Goal: Answer question/provide support

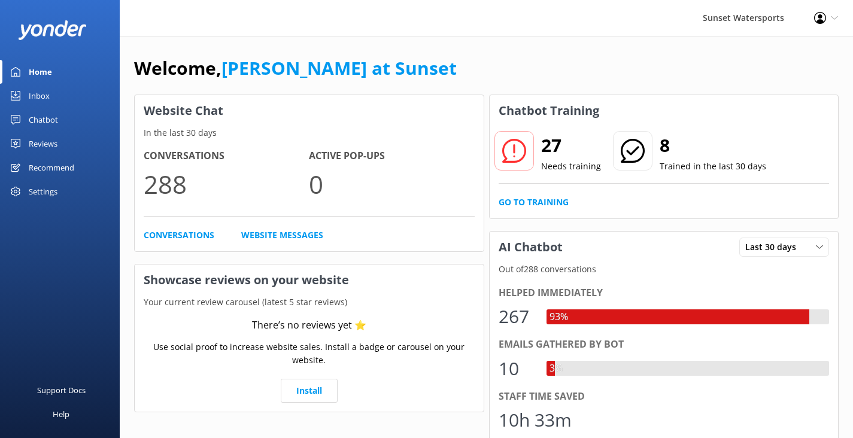
click at [48, 96] on div "Inbox" at bounding box center [39, 96] width 21 height 24
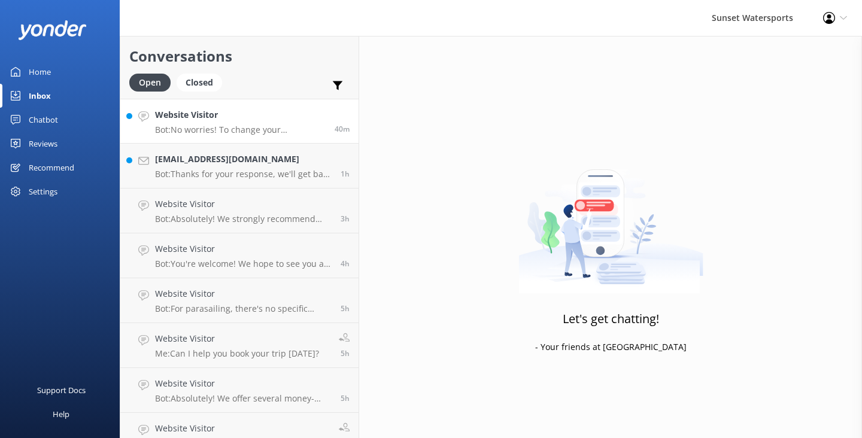
click at [243, 139] on link "Website Visitor Bot: No worries! To change your reservation, please give our of…" at bounding box center [239, 121] width 238 height 45
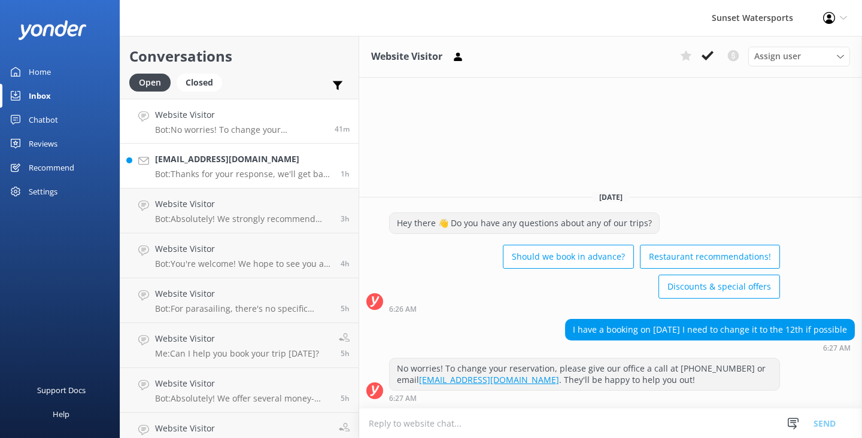
click at [265, 179] on p "Bot: Thanks for your response, we'll get back to you as soon as we can during o…" at bounding box center [243, 174] width 177 height 11
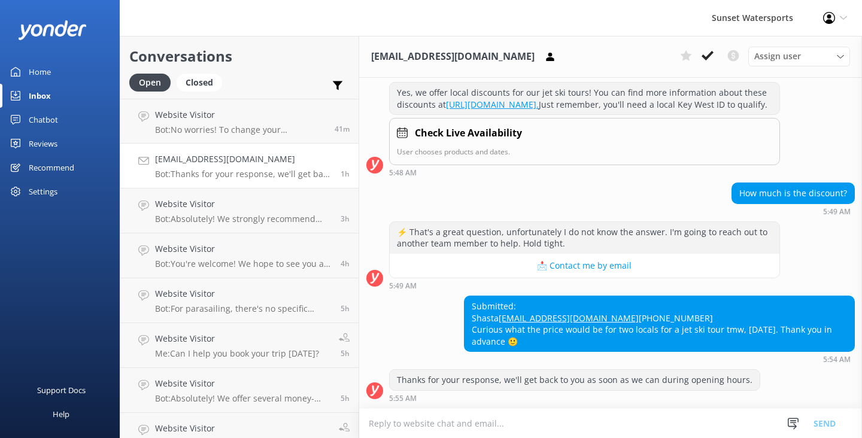
scroll to position [771, 0]
click at [39, 89] on div "Inbox" at bounding box center [40, 96] width 22 height 24
